Goal: Navigation & Orientation: Find specific page/section

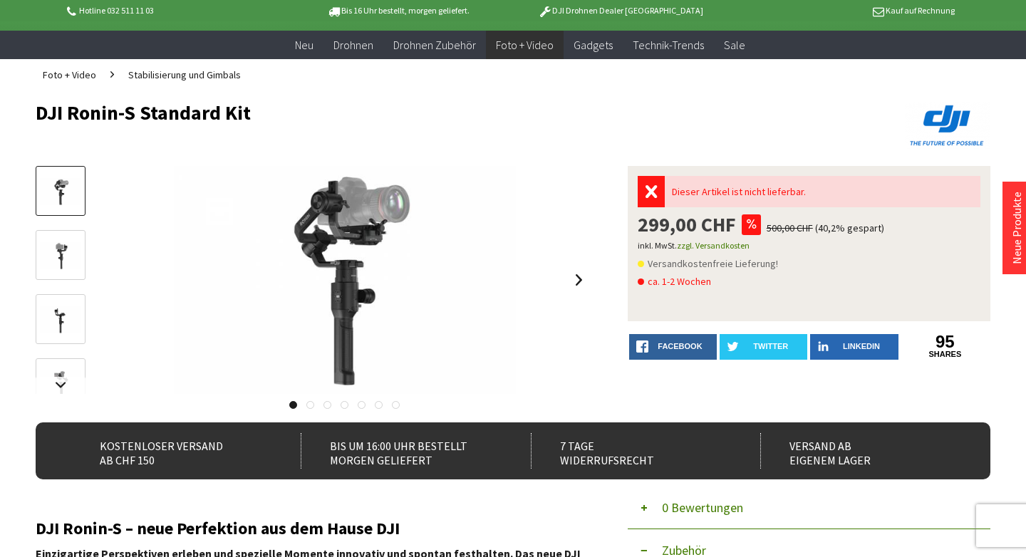
scroll to position [78, 0]
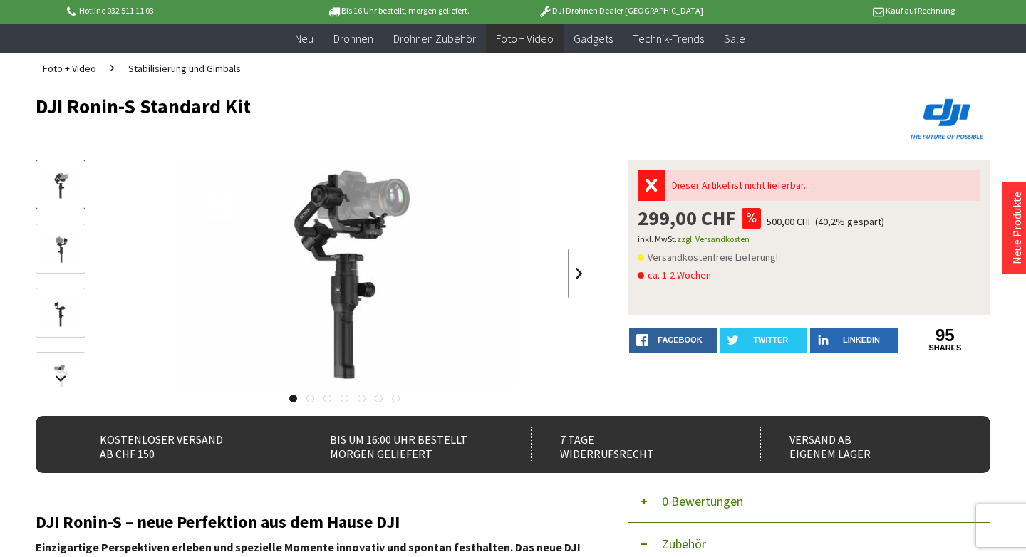
click at [577, 279] on link at bounding box center [578, 274] width 21 height 50
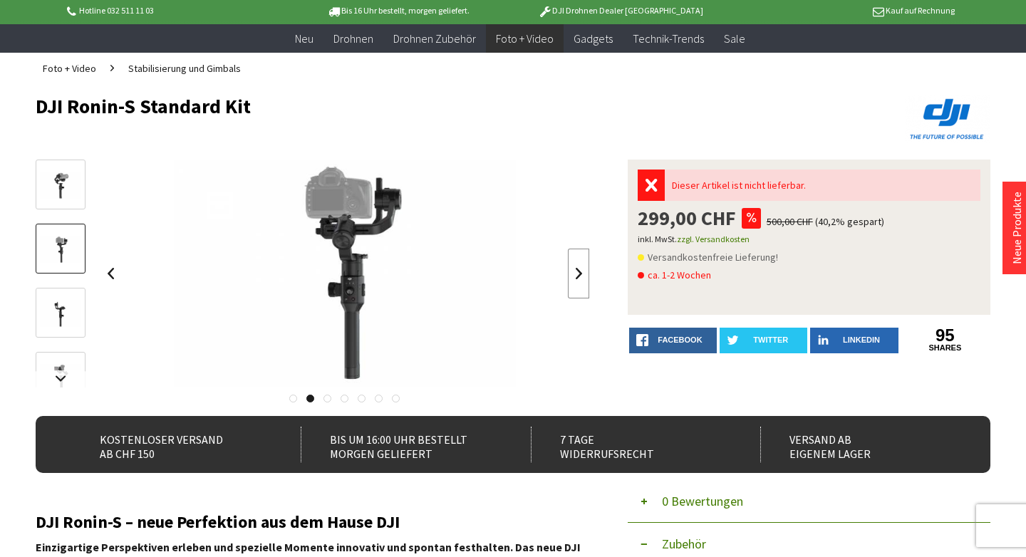
click at [577, 279] on link at bounding box center [578, 274] width 21 height 50
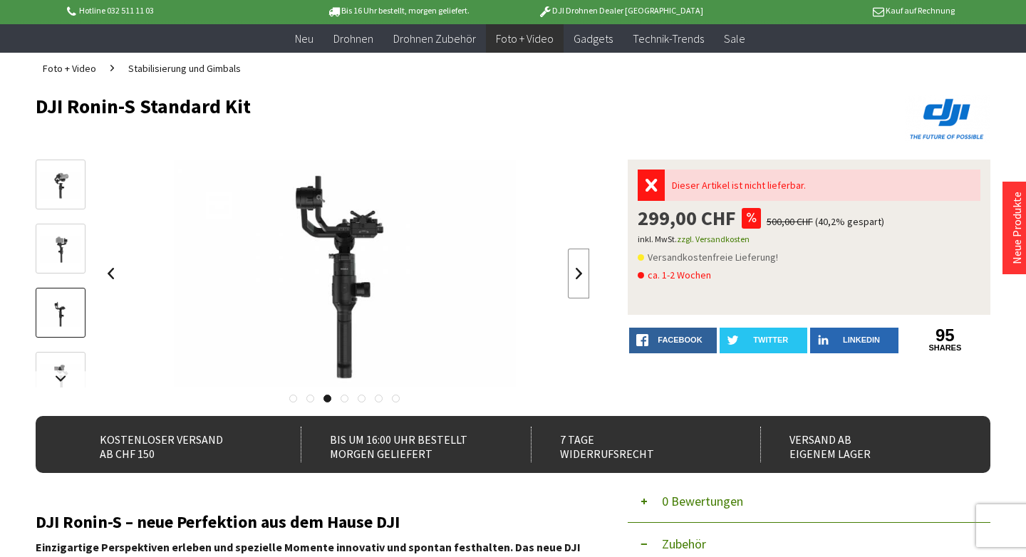
click at [577, 279] on link at bounding box center [578, 274] width 21 height 50
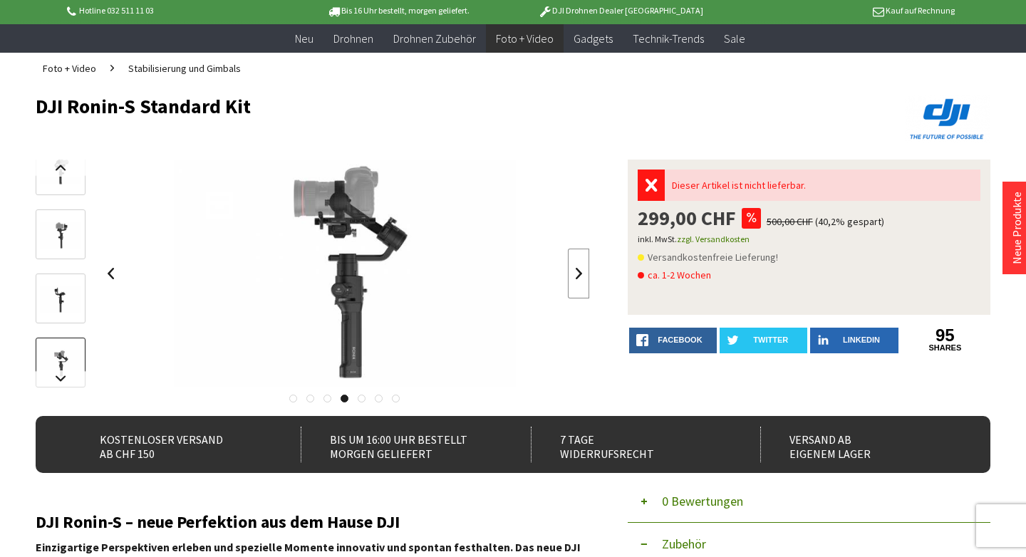
click at [577, 279] on link at bounding box center [578, 274] width 21 height 50
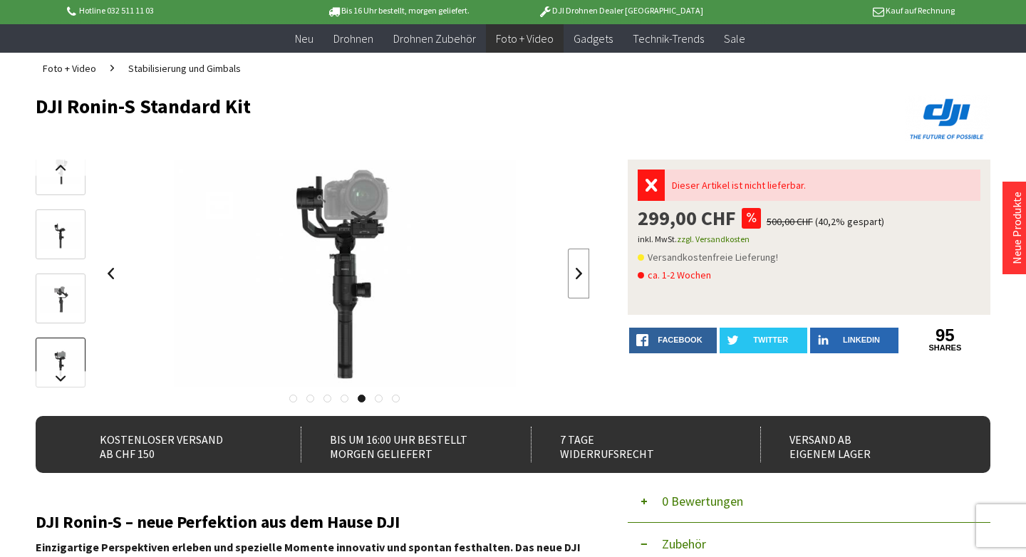
click at [577, 279] on link at bounding box center [578, 274] width 21 height 50
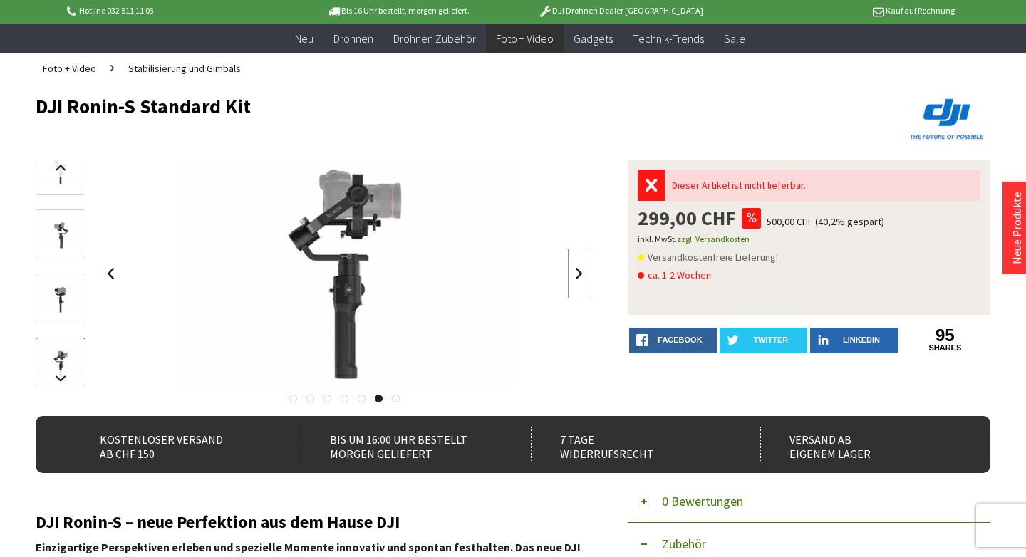
click at [577, 279] on link at bounding box center [578, 274] width 21 height 50
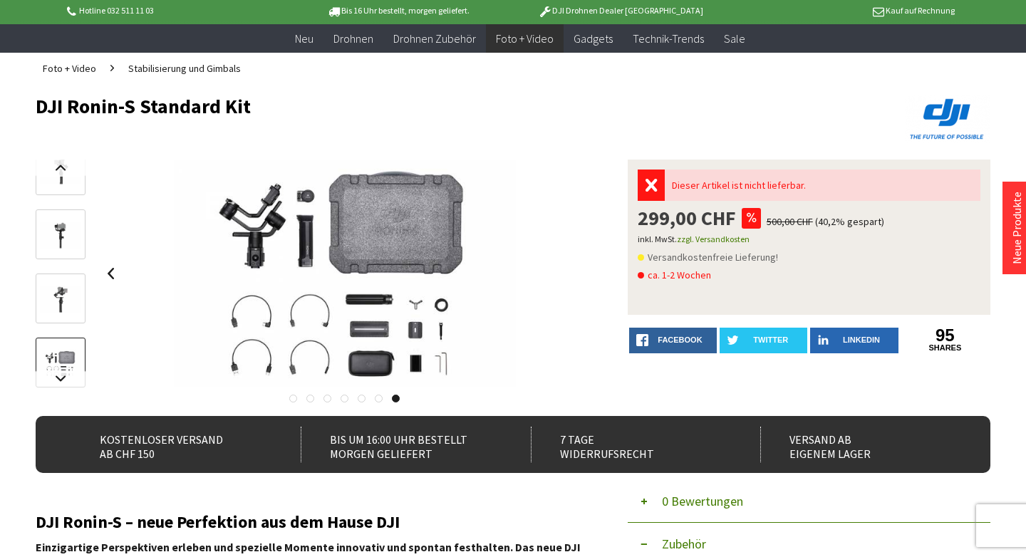
click at [577, 279] on div at bounding box center [345, 274] width 490 height 228
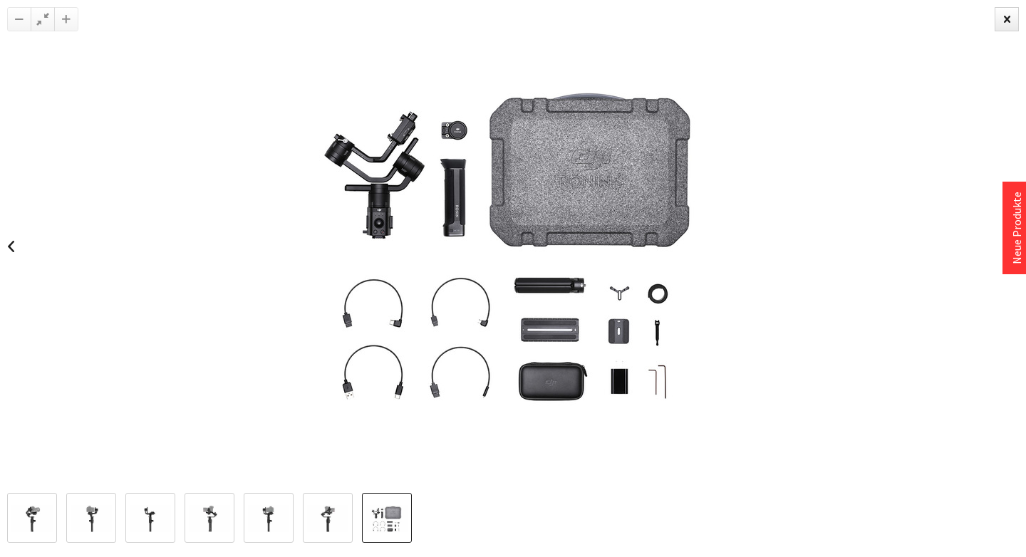
click at [577, 279] on img at bounding box center [512, 246] width 513 height 342
click at [1011, 21] on div at bounding box center [1006, 19] width 24 height 24
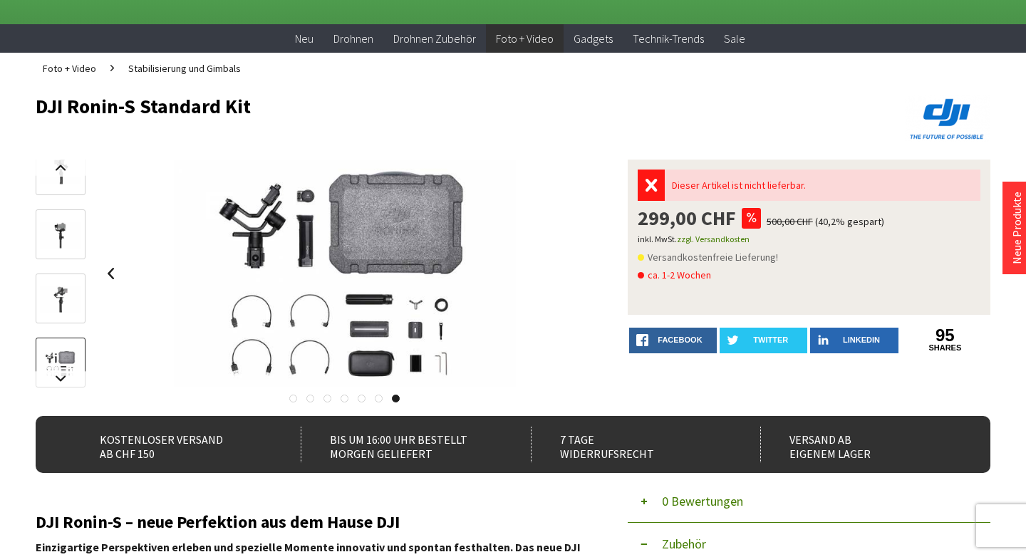
scroll to position [0, 0]
